Goal: Task Accomplishment & Management: Manage account settings

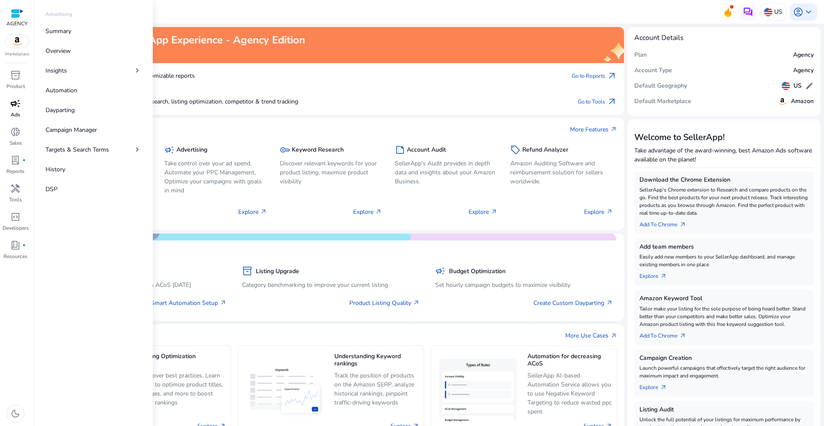
click at [21, 99] on div "campaign" at bounding box center [15, 104] width 24 height 14
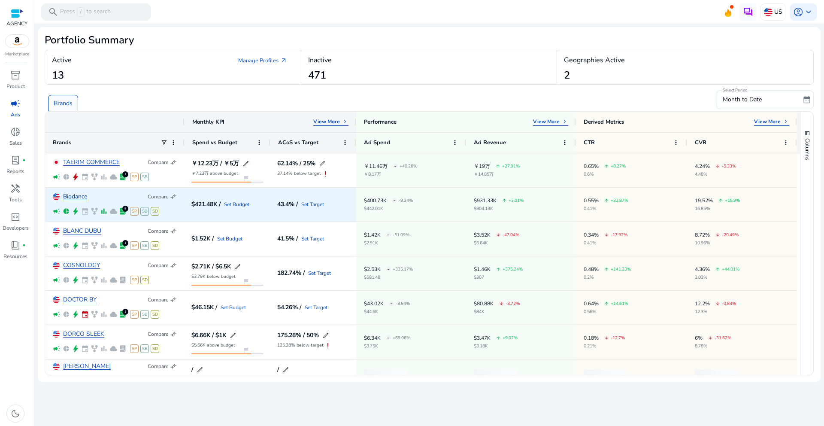
click at [78, 195] on link "Biodance" at bounding box center [75, 197] width 24 height 6
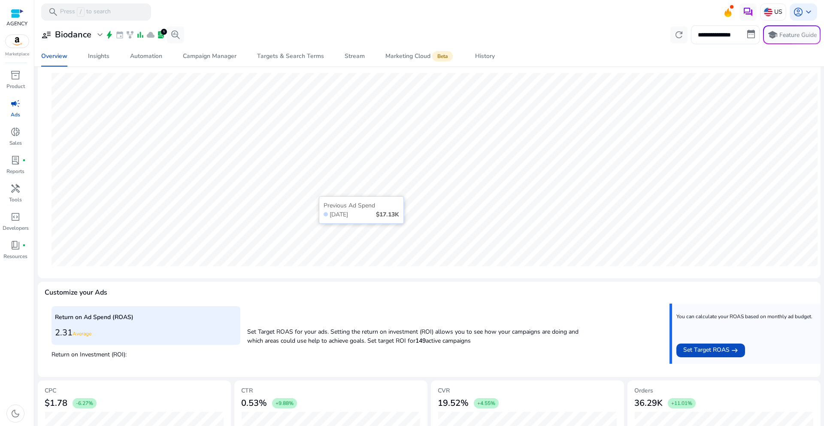
scroll to position [89, 0]
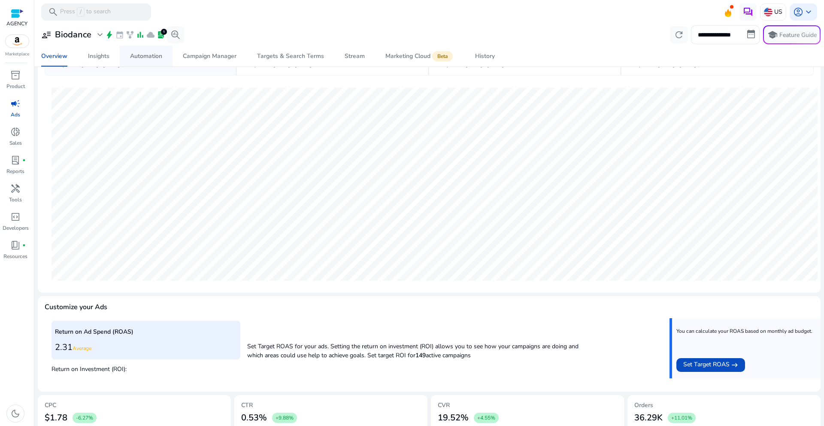
click at [144, 56] on div "Automation" at bounding box center [146, 56] width 32 height 6
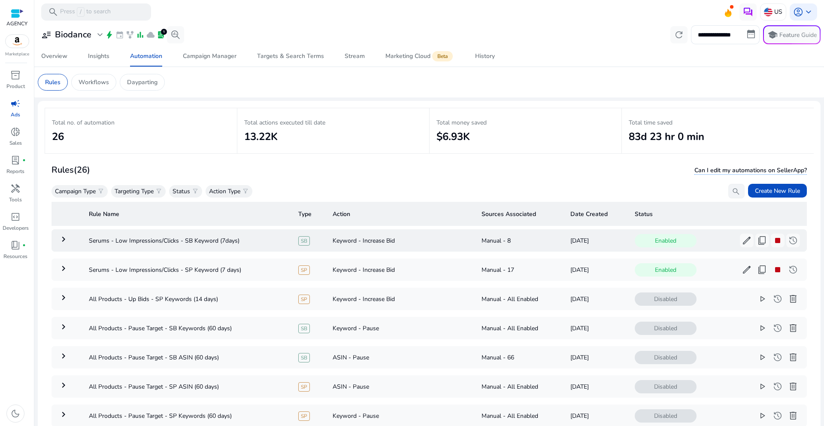
click at [75, 238] on td "keyboard_arrow_right" at bounding box center [67, 240] width 30 height 22
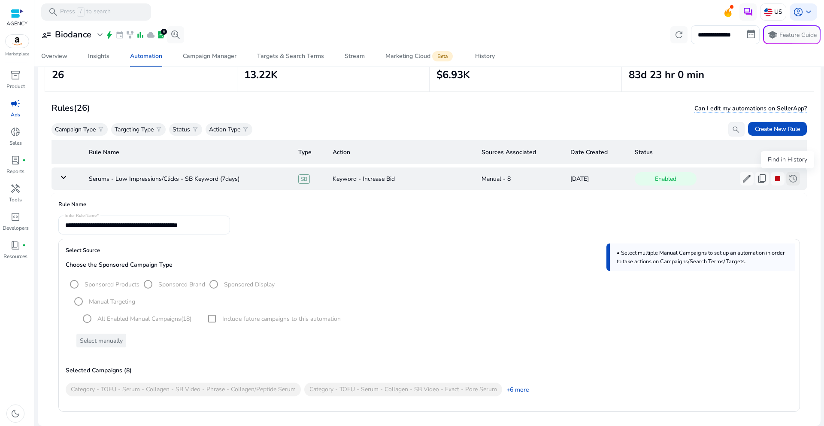
click at [788, 181] on span "history" at bounding box center [793, 178] width 10 height 10
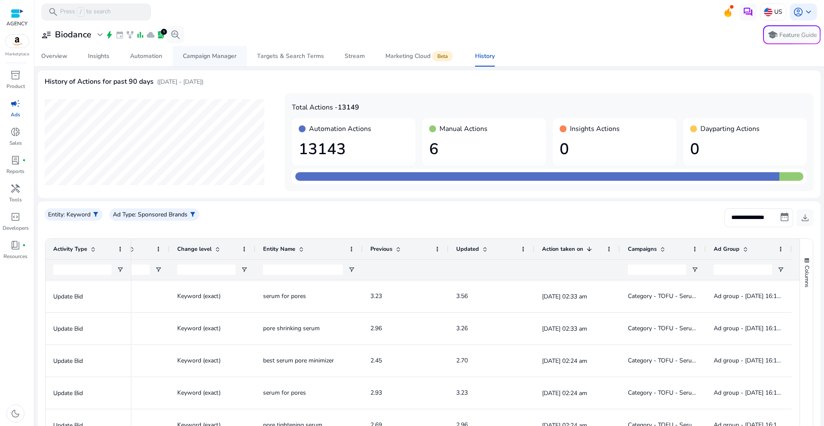
click at [208, 58] on div "Campaign Manager" at bounding box center [210, 56] width 54 height 6
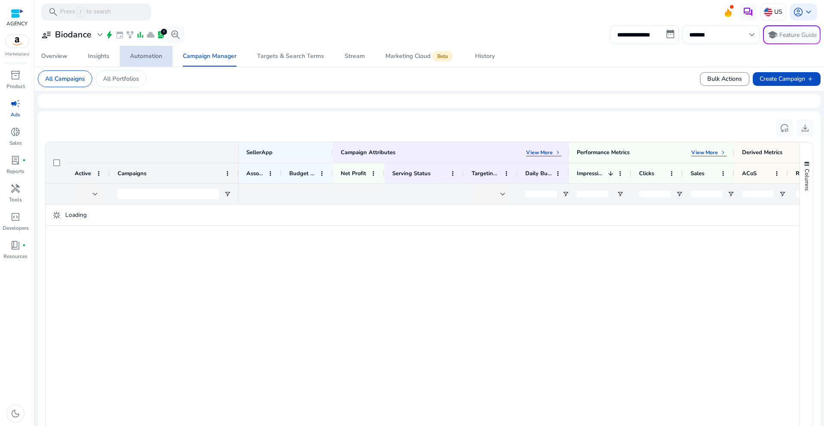
click at [131, 59] on div "Automation" at bounding box center [146, 56] width 32 height 6
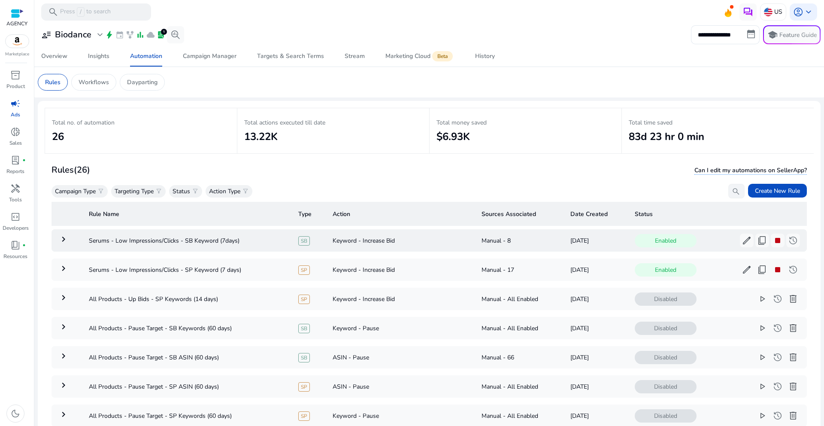
click at [59, 241] on mat-icon "keyboard_arrow_right" at bounding box center [63, 239] width 10 height 10
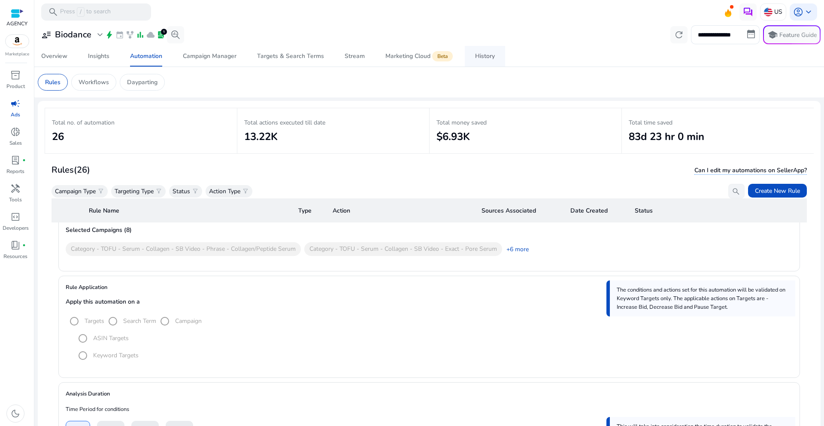
click at [489, 58] on div "History" at bounding box center [485, 56] width 20 height 6
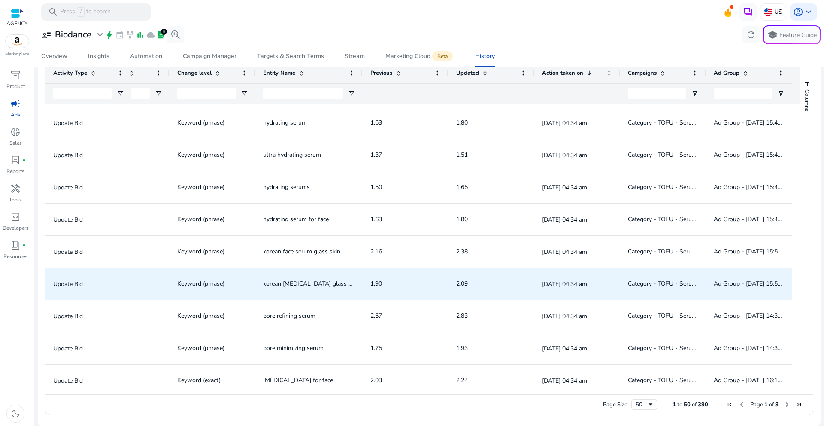
click at [296, 284] on span "korean [MEDICAL_DATA] glass skin" at bounding box center [311, 283] width 96 height 8
drag, startPoint x: 484, startPoint y: 290, endPoint x: 522, endPoint y: 289, distance: 37.8
click at [484, 290] on span "2.09" at bounding box center [491, 284] width 70 height 18
click at [564, 291] on div "[DATE] 04:34 am" at bounding box center [577, 283] width 70 height 31
click at [676, 287] on span "Category - TOFU - Serum - SP - Phrase - Glass Skin" at bounding box center [663, 284] width 70 height 18
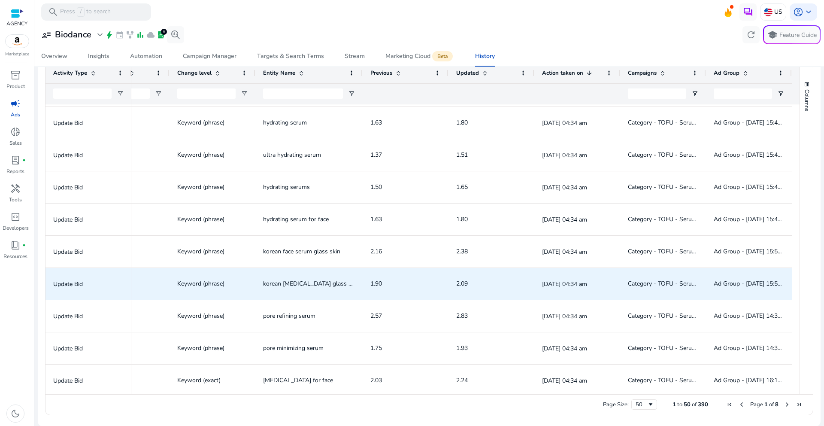
click at [542, 284] on p "[DATE] 04:34 am" at bounding box center [577, 284] width 70 height 9
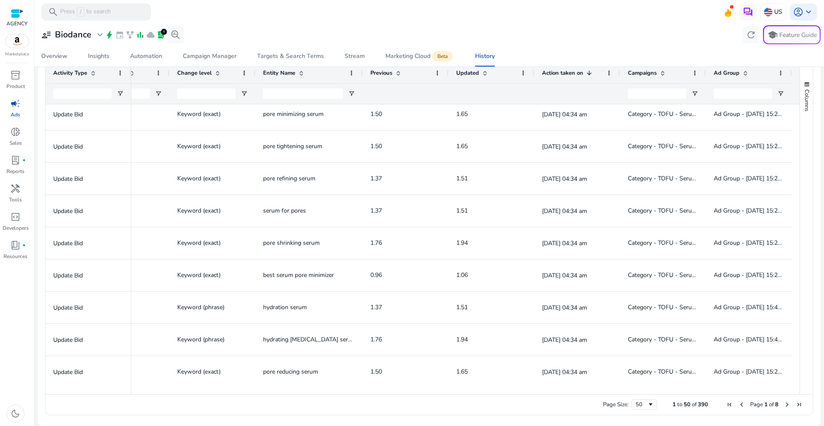
scroll to position [696, 0]
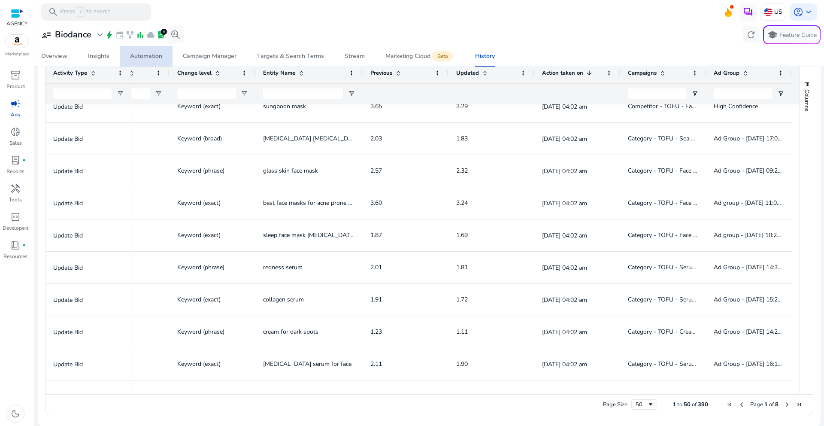
click at [142, 53] on div "Automation" at bounding box center [146, 56] width 32 height 6
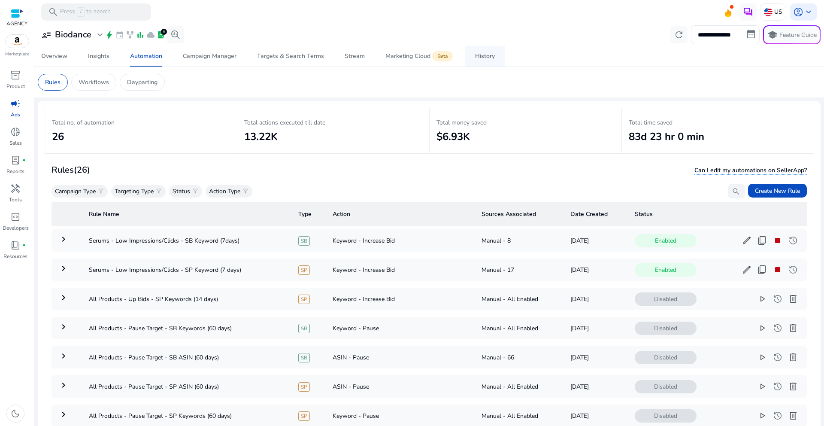
click at [491, 58] on div "History" at bounding box center [485, 56] width 20 height 6
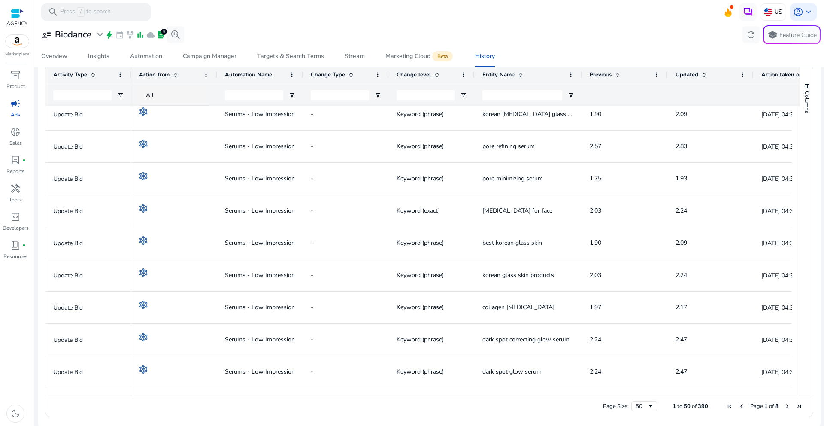
drag, startPoint x: 542, startPoint y: 388, endPoint x: 647, endPoint y: 390, distance: 104.8
click at [647, 390] on div at bounding box center [461, 392] width 661 height 8
click at [164, 57] on link "Automation" at bounding box center [146, 56] width 53 height 21
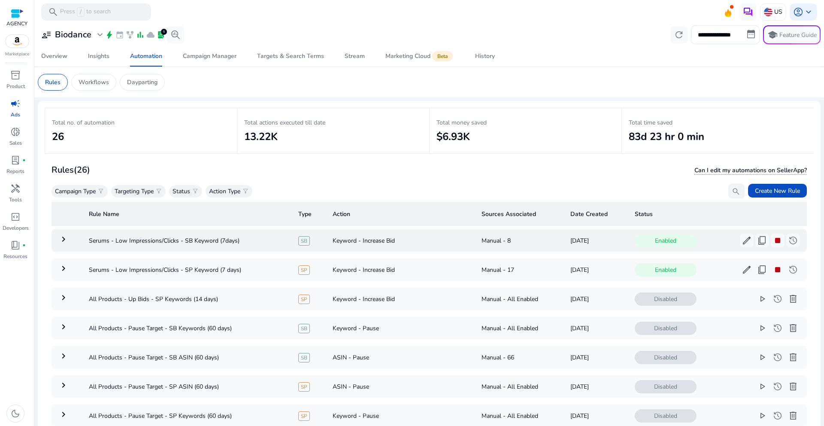
click at [66, 239] on mat-icon "keyboard_arrow_right" at bounding box center [63, 239] width 10 height 10
click at [55, 245] on td "keyboard_arrow_right" at bounding box center [67, 240] width 30 height 22
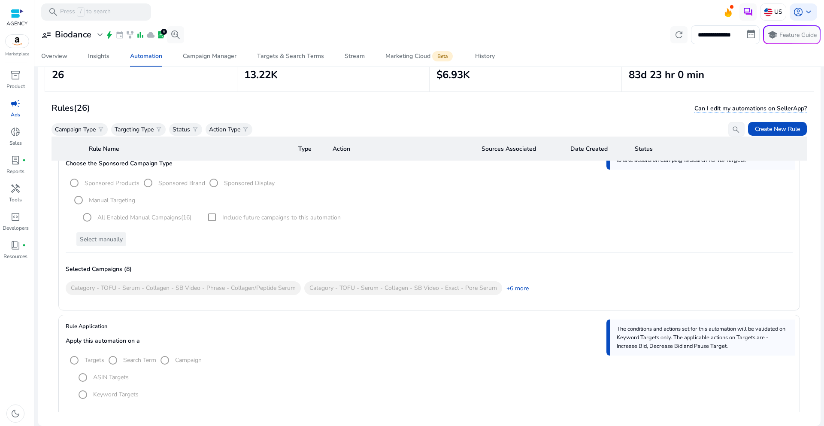
scroll to position [118, 0]
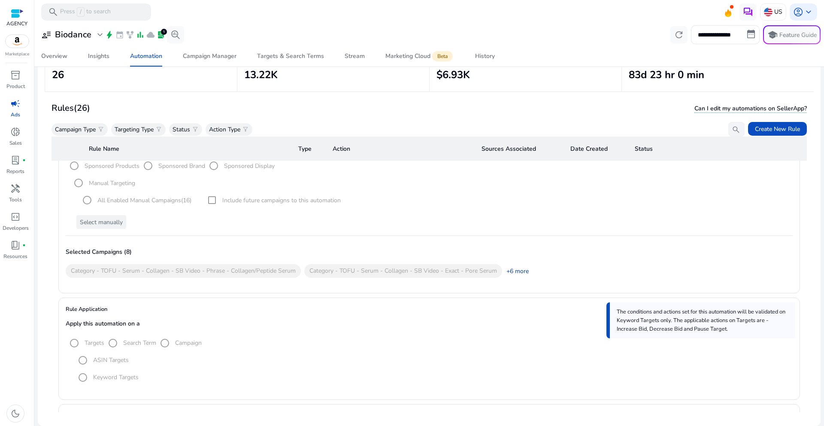
click at [516, 275] on link "+6 more" at bounding box center [515, 271] width 27 height 9
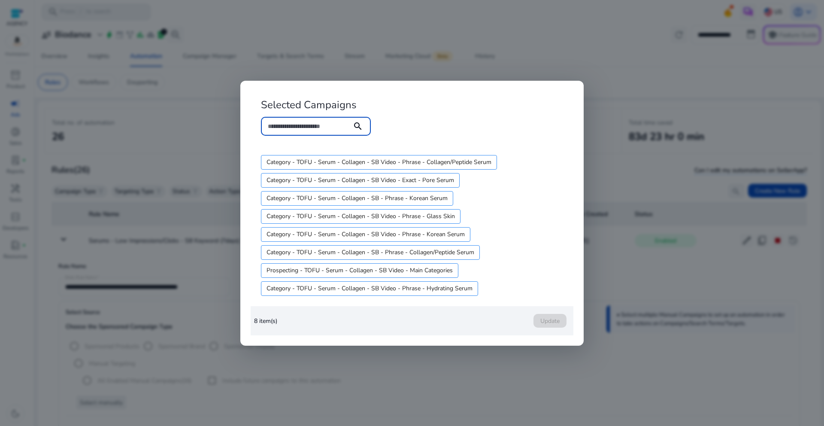
scroll to position [118, 0]
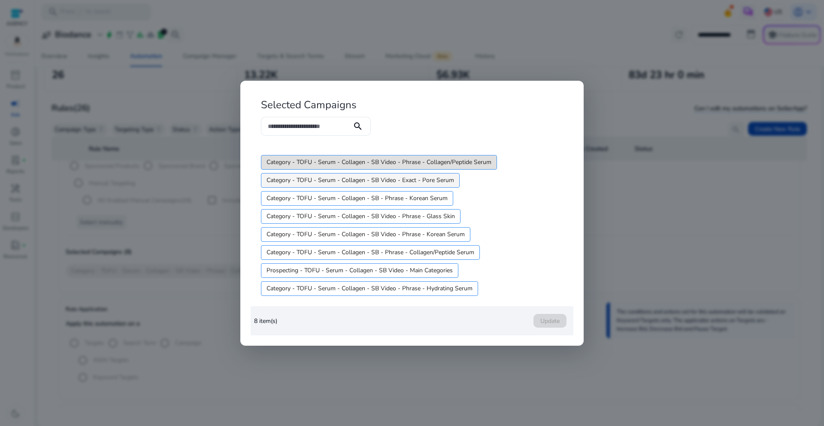
drag, startPoint x: 472, startPoint y: 181, endPoint x: 288, endPoint y: 179, distance: 183.7
click at [301, 175] on div "Category - TOFU - Serum - Collagen - SB Video - Phrase - Collagen/Peptide Serum…" at bounding box center [411, 225] width 306 height 144
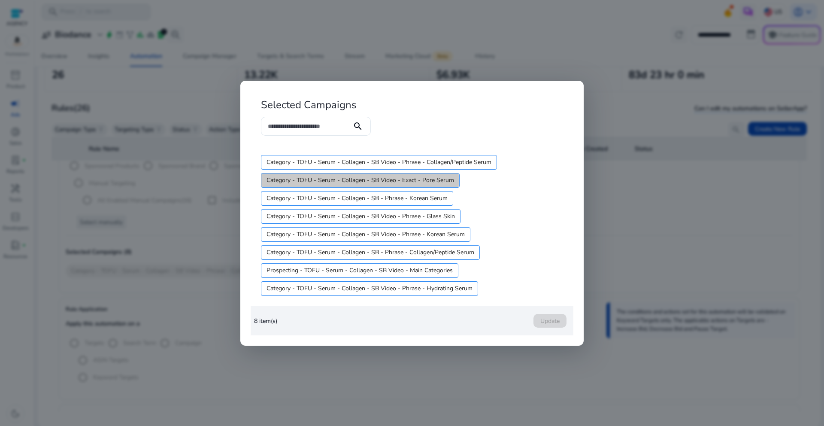
drag, startPoint x: 265, startPoint y: 180, endPoint x: 407, endPoint y: 179, distance: 142.5
click at [407, 179] on button "Category - TOFU - Serum - Collagen - SB Video - Exact - Pore Serum" at bounding box center [360, 180] width 198 height 14
click at [407, 179] on span "Category - TOFU - Serum - Collagen - SB Video - Exact - Pore Serum" at bounding box center [373, 180] width 188 height 9
click at [639, 231] on div at bounding box center [412, 213] width 824 height 426
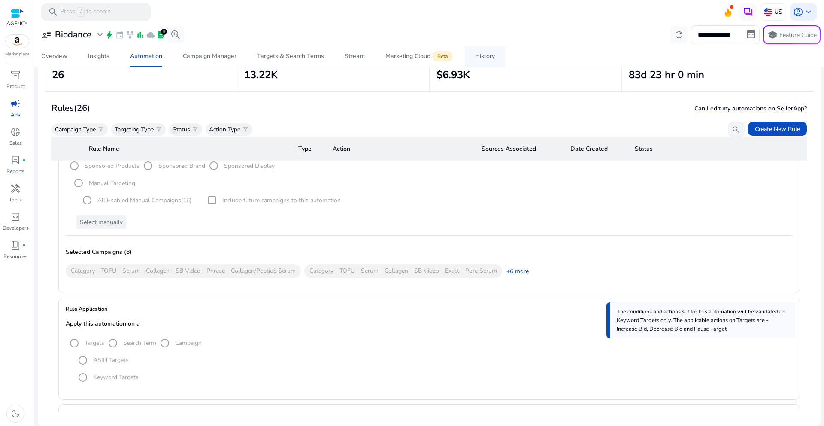
click at [475, 59] on div "History" at bounding box center [485, 56] width 20 height 6
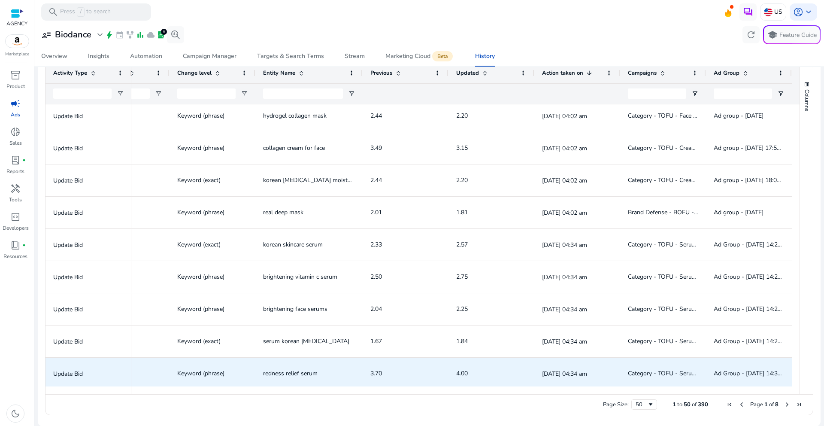
scroll to position [282, 0]
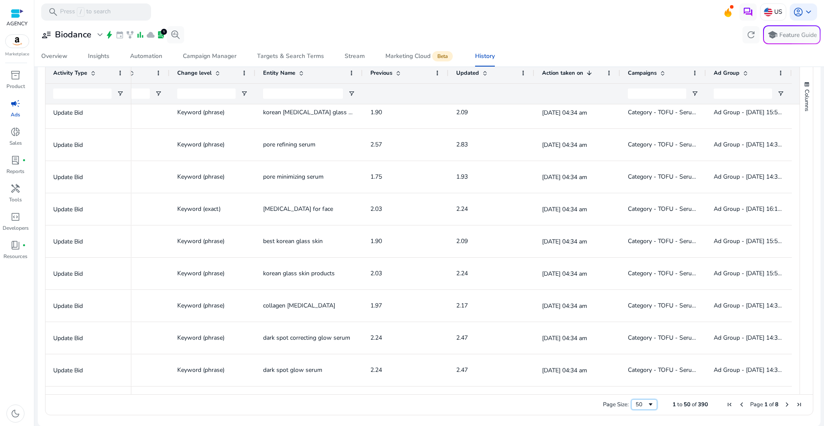
click at [650, 403] on span "Page Size" at bounding box center [650, 404] width 7 height 7
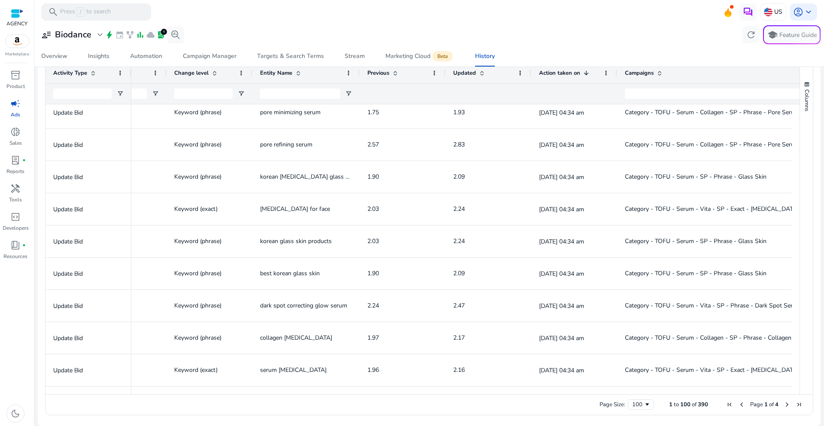
drag, startPoint x: 702, startPoint y: 73, endPoint x: 823, endPoint y: 63, distance: 121.4
click at [824, 62] on mat-sidenav-content "**********" at bounding box center [429, 213] width 790 height 426
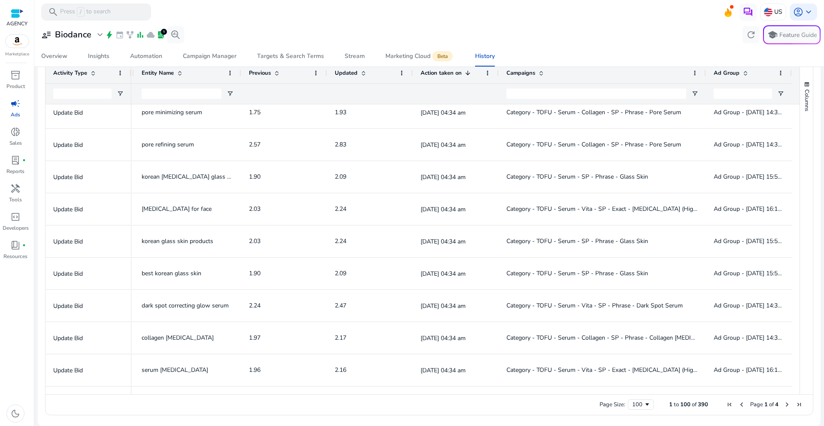
click at [784, 407] on span "Next Page" at bounding box center [787, 404] width 7 height 7
